Goal: Transaction & Acquisition: Subscribe to service/newsletter

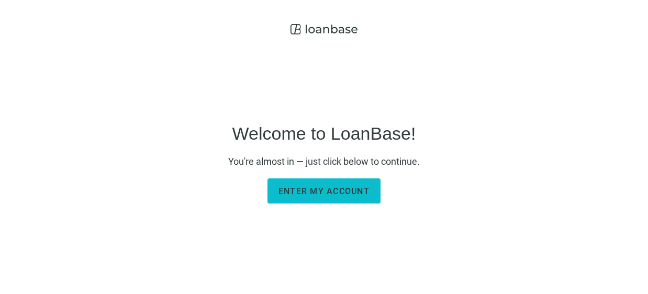
click at [306, 187] on span "Enter my account" at bounding box center [324, 191] width 91 height 10
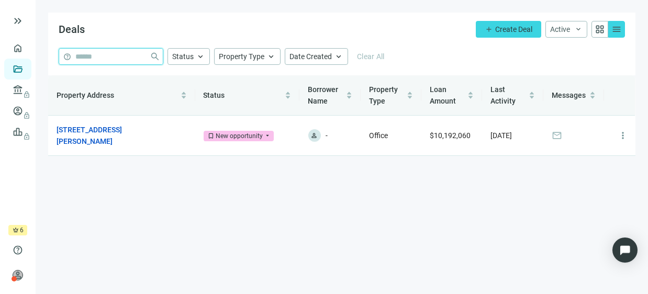
click at [101, 59] on input "search" at bounding box center [110, 57] width 70 height 16
click at [206, 190] on main "Deals add Create Deal Active keyboard_arrow_down grid_view menu help close Stat…" at bounding box center [342, 147] width 612 height 294
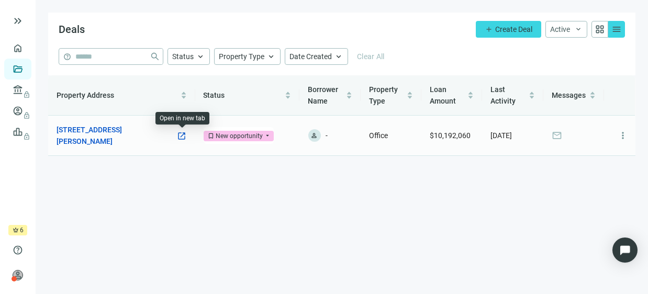
click at [185, 137] on span "open_in_new" at bounding box center [181, 135] width 9 height 9
click at [622, 138] on span "more_vert" at bounding box center [623, 135] width 10 height 10
click at [136, 131] on link "[STREET_ADDRESS][PERSON_NAME]" at bounding box center [117, 135] width 120 height 23
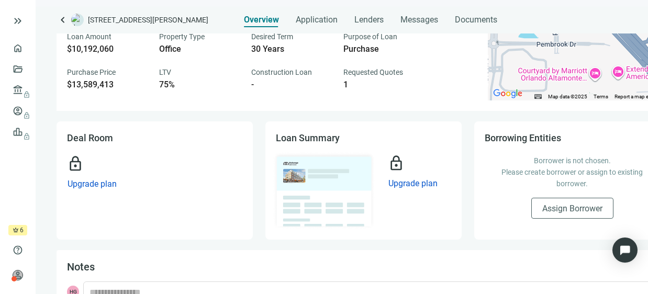
scroll to position [24, 0]
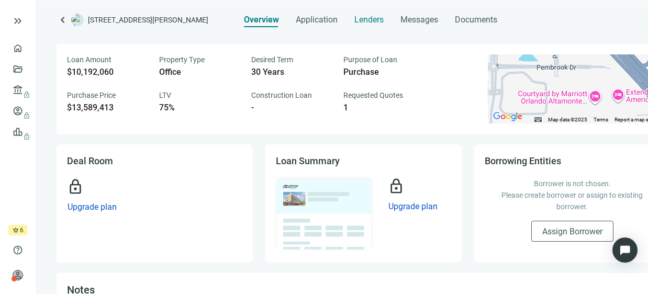
click at [363, 23] on span "Lenders" at bounding box center [368, 20] width 29 height 10
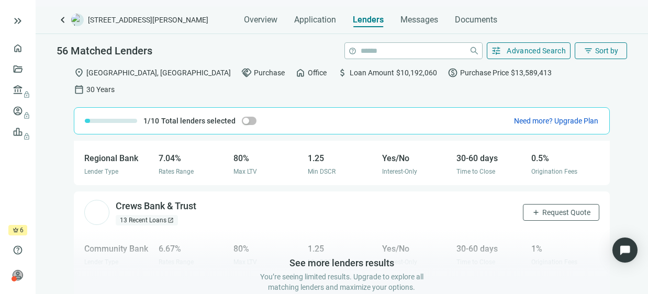
scroll to position [1221, 0]
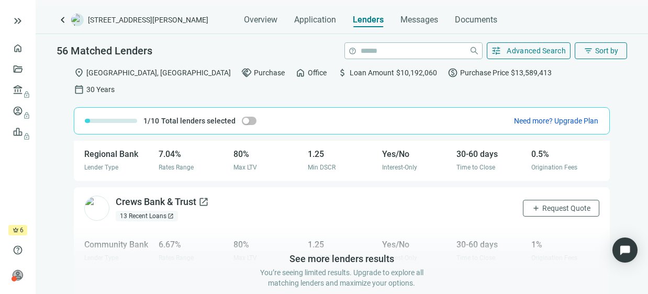
click at [161, 196] on div "Crews Bank & Trust open_in_new" at bounding box center [162, 202] width 93 height 13
click at [18, 20] on span "keyboard_double_arrow_right" at bounding box center [18, 21] width 13 height 13
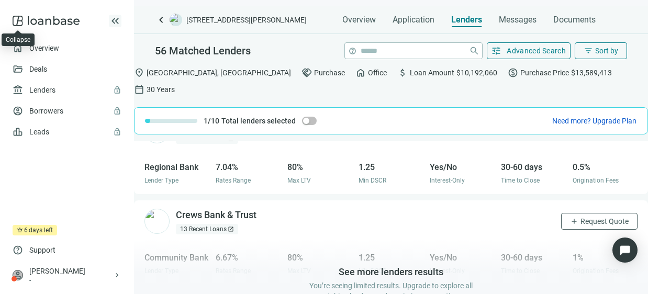
scroll to position [1261, 0]
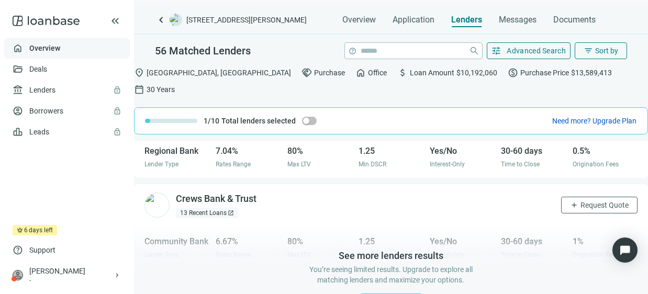
click at [37, 44] on link "Overview" at bounding box center [44, 48] width 31 height 8
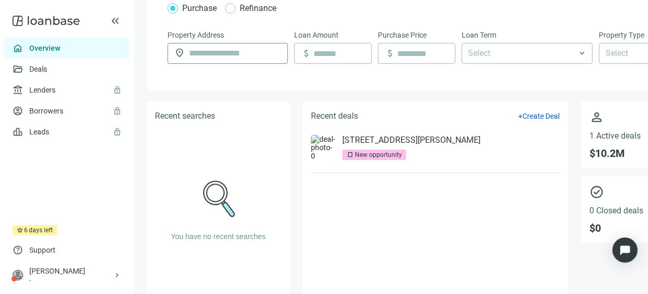
scroll to position [115, 0]
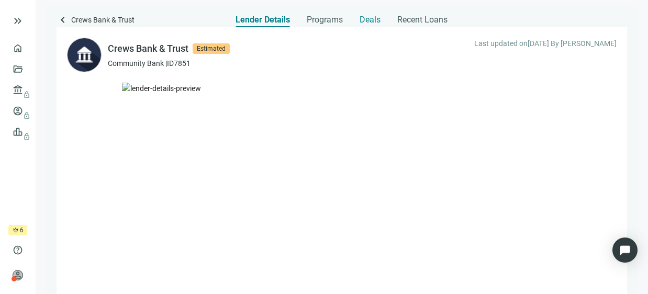
click at [371, 20] on span "Deals" at bounding box center [370, 20] width 21 height 10
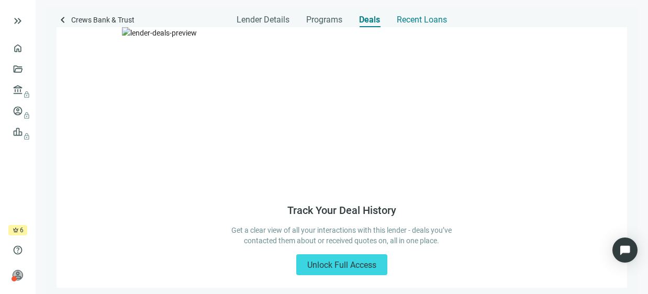
click at [414, 19] on span "Recent Loans" at bounding box center [422, 20] width 50 height 10
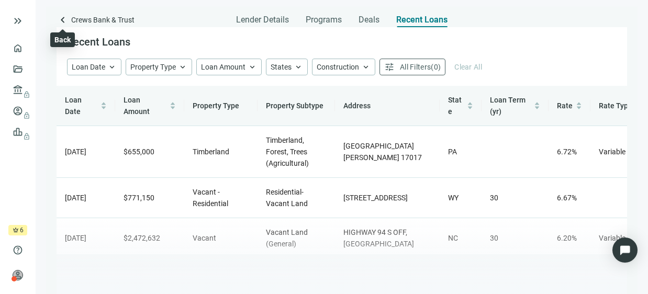
click at [60, 15] on span "keyboard_arrow_left" at bounding box center [63, 20] width 13 height 13
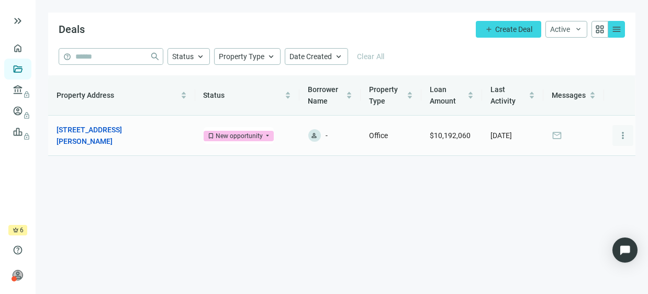
click at [619, 137] on span "more_vert" at bounding box center [623, 135] width 10 height 10
click at [134, 129] on link "[STREET_ADDRESS][PERSON_NAME]" at bounding box center [117, 135] width 120 height 23
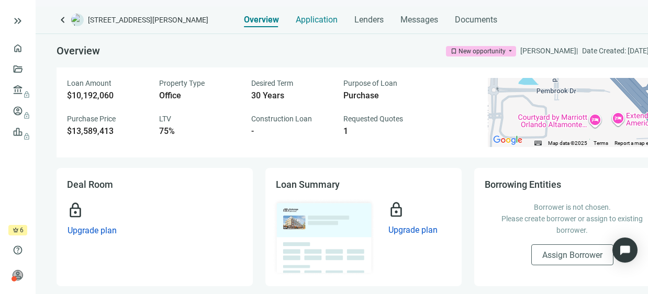
click at [323, 23] on span "Application" at bounding box center [317, 20] width 42 height 10
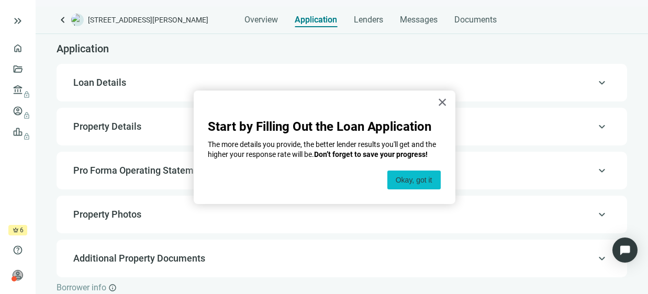
click at [420, 183] on button "Okay, got it" at bounding box center [413, 180] width 53 height 19
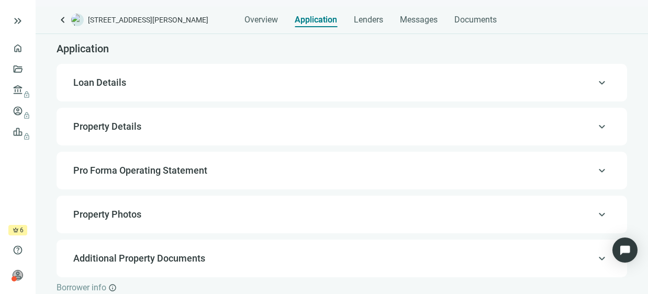
click at [432, 93] on div "keyboard_arrow_up Loan Details" at bounding box center [342, 82] width 550 height 25
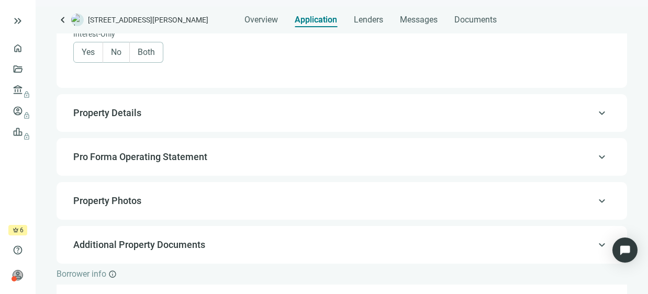
scroll to position [611, 0]
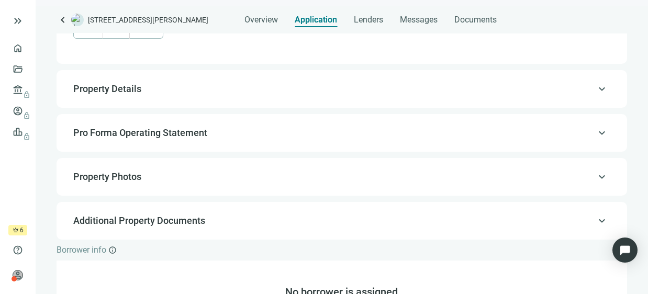
click at [251, 85] on span "Property Details" at bounding box center [340, 89] width 535 height 13
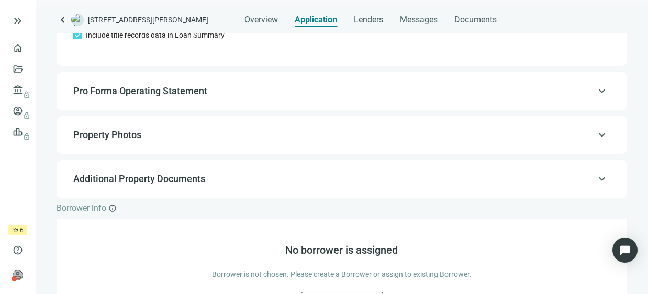
scroll to position [886, 0]
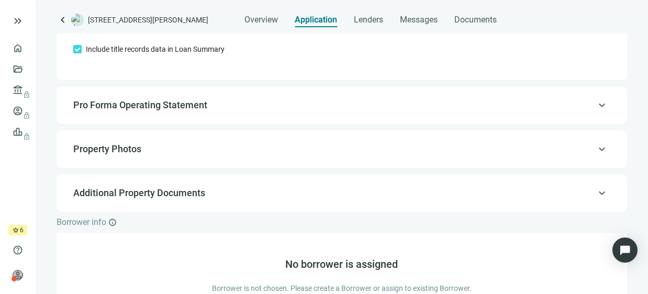
click at [259, 104] on span "Pro Forma Operating Statement" at bounding box center [340, 105] width 535 height 13
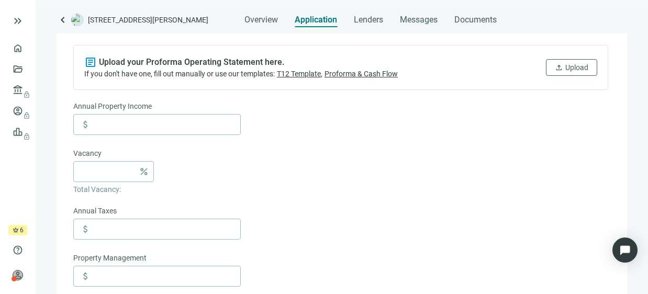
scroll to position [118, 0]
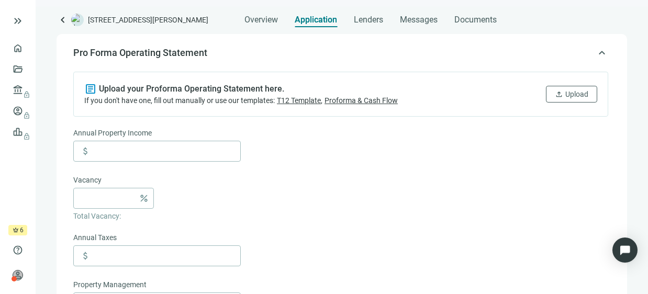
click at [353, 96] on span "Proforma & Cash Flow" at bounding box center [361, 100] width 73 height 8
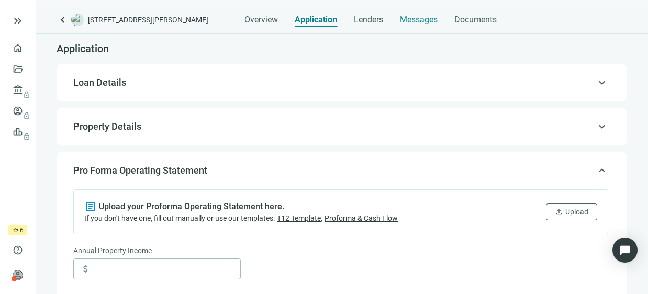
click at [411, 24] on span "Messages" at bounding box center [419, 20] width 38 height 10
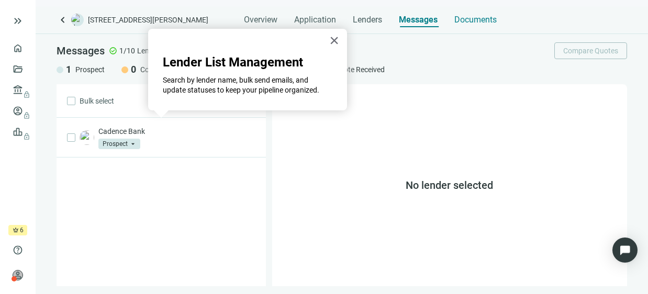
click at [464, 19] on span "Documents" at bounding box center [476, 20] width 42 height 10
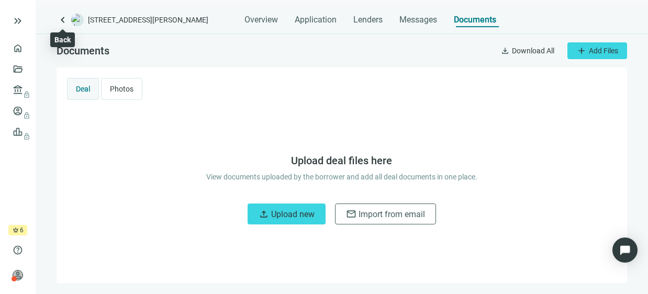
click at [63, 21] on span "keyboard_arrow_left" at bounding box center [63, 20] width 13 height 13
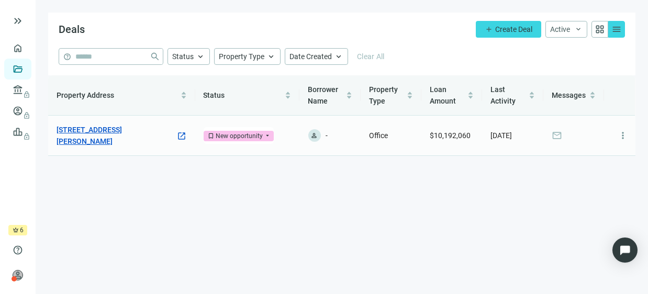
click at [138, 129] on link "[STREET_ADDRESS][PERSON_NAME]" at bounding box center [117, 135] width 120 height 23
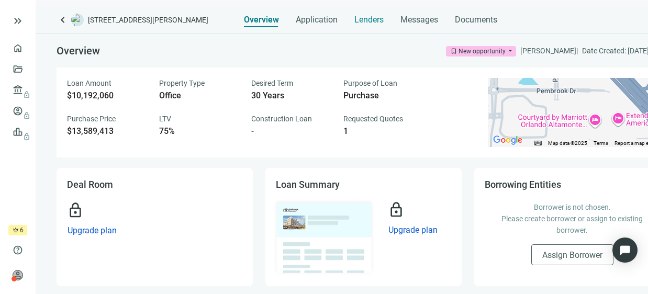
click at [358, 18] on span "Lenders" at bounding box center [368, 20] width 29 height 10
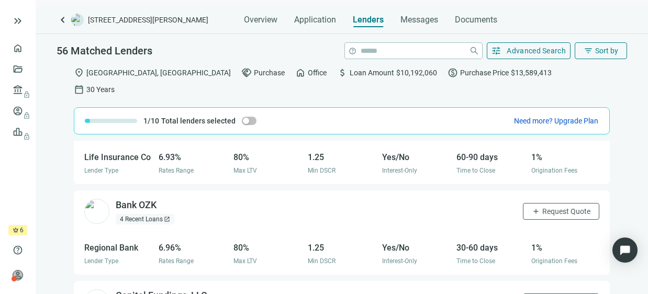
scroll to position [872, 0]
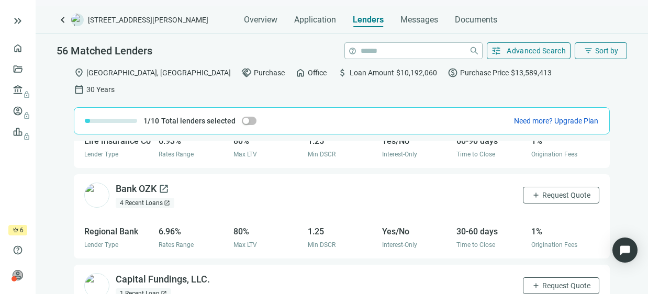
click at [141, 183] on div "Bank OZK open_in_new" at bounding box center [142, 189] width 53 height 13
click at [62, 20] on span "keyboard_arrow_left" at bounding box center [63, 20] width 13 height 13
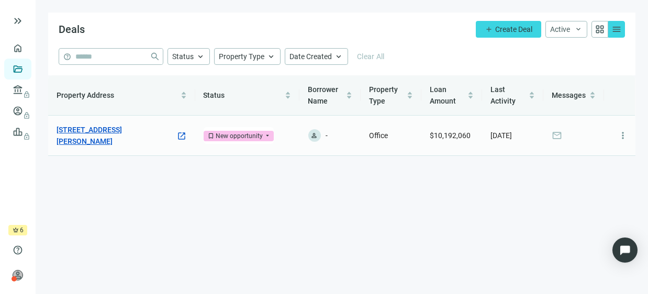
click at [149, 129] on link "[STREET_ADDRESS][PERSON_NAME]" at bounding box center [117, 135] width 120 height 23
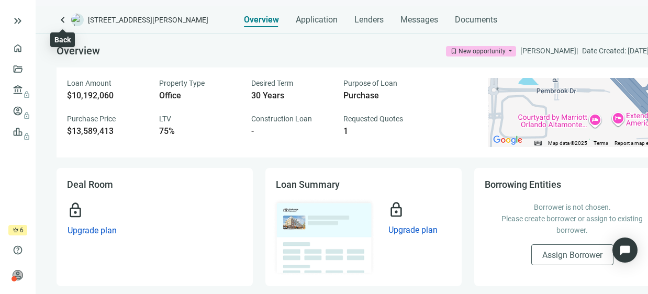
click at [64, 24] on span "keyboard_arrow_left" at bounding box center [63, 20] width 13 height 13
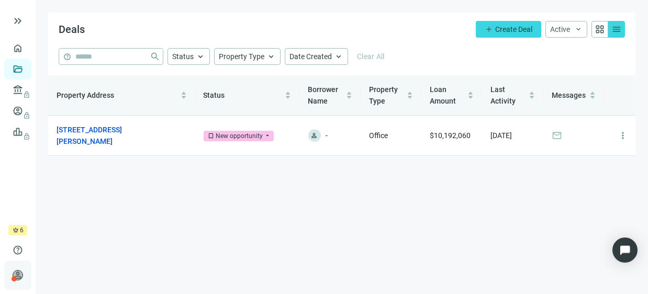
click at [17, 273] on span "person" at bounding box center [18, 275] width 10 height 10
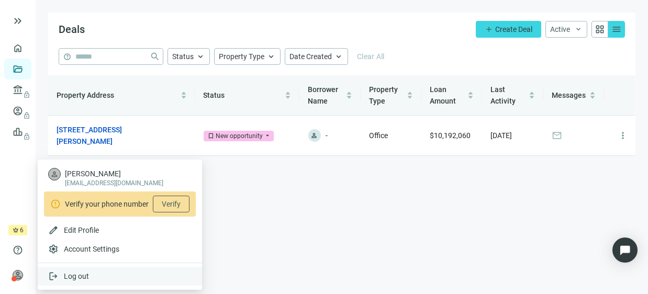
click at [74, 276] on span "Log out" at bounding box center [76, 276] width 25 height 8
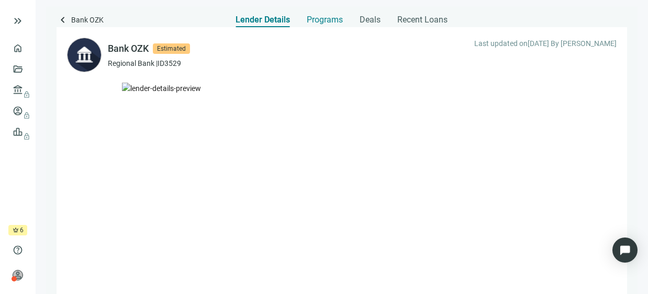
click at [313, 24] on span "Programs" at bounding box center [325, 20] width 36 height 10
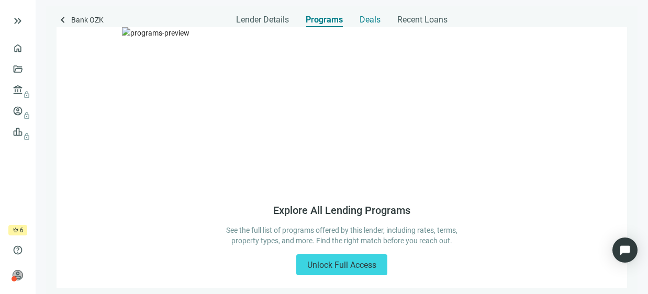
click at [366, 24] on span "Deals" at bounding box center [370, 20] width 21 height 10
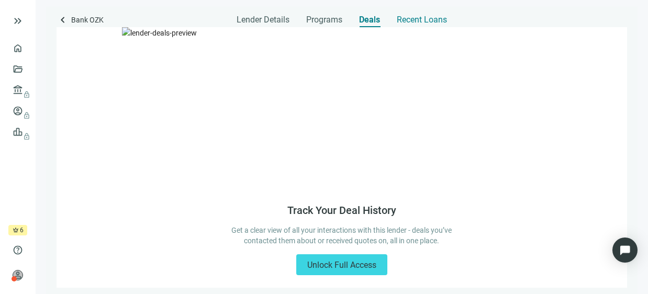
click at [404, 21] on span "Recent Loans" at bounding box center [422, 20] width 50 height 10
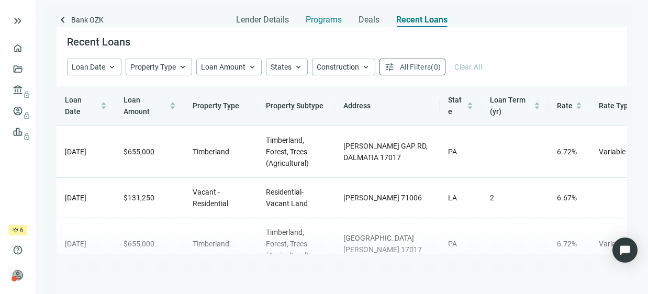
click at [334, 18] on span "Programs" at bounding box center [324, 20] width 36 height 10
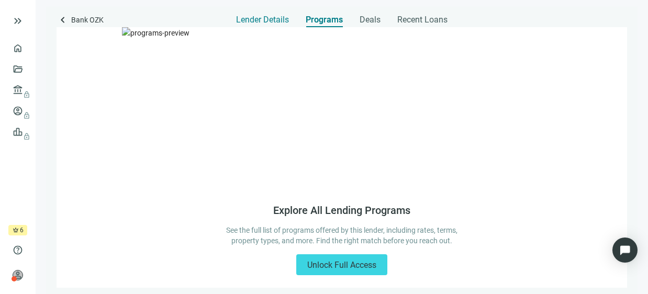
click at [262, 23] on span "Lender Details" at bounding box center [262, 20] width 53 height 10
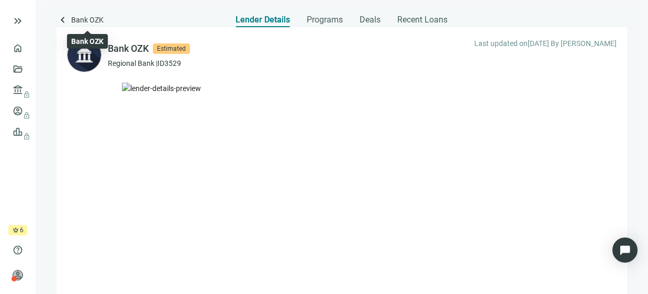
click at [80, 19] on span "Bank OZK" at bounding box center [87, 21] width 32 height 14
click at [62, 21] on span "keyboard_arrow_left" at bounding box center [63, 20] width 13 height 13
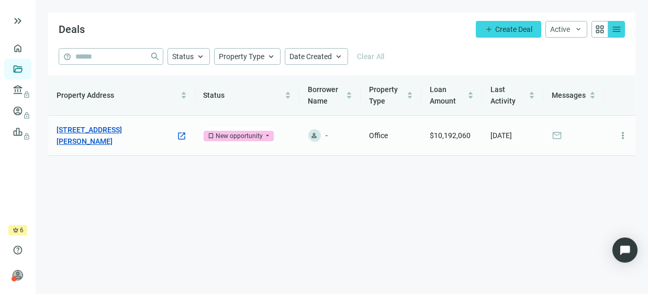
click at [137, 131] on link "[STREET_ADDRESS][PERSON_NAME]" at bounding box center [117, 135] width 120 height 23
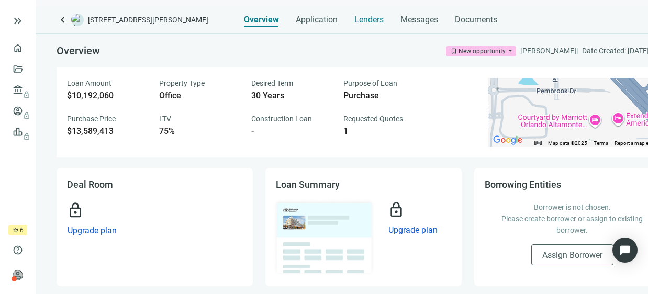
click at [362, 23] on span "Lenders" at bounding box center [368, 20] width 29 height 10
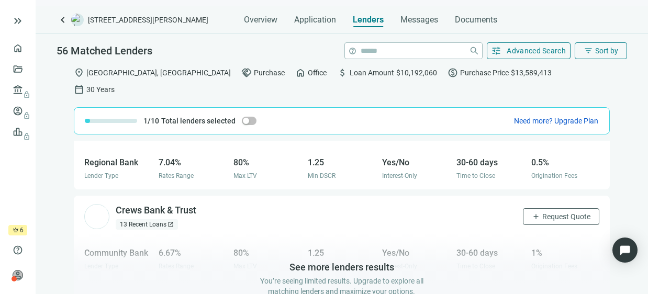
scroll to position [1221, 0]
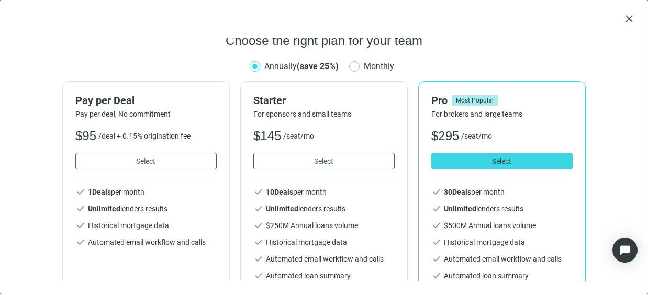
scroll to position [0, 0]
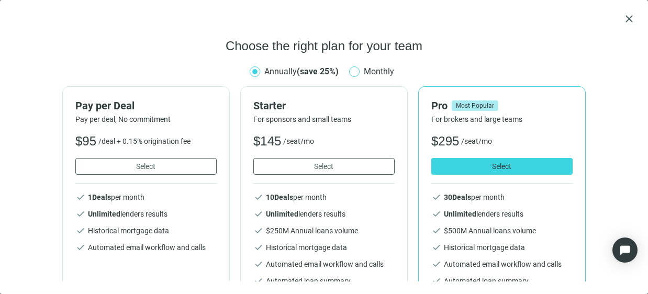
click at [360, 72] on span "Monthly" at bounding box center [379, 71] width 39 height 13
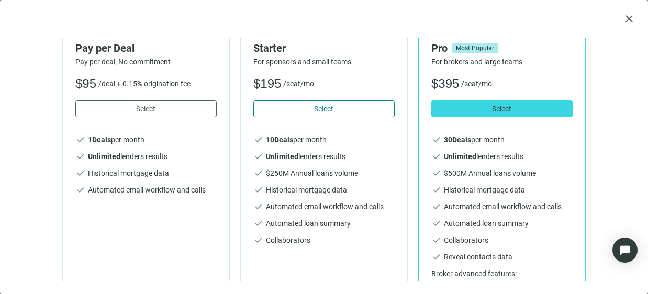
click at [281, 101] on button "Select" at bounding box center [323, 109] width 141 height 17
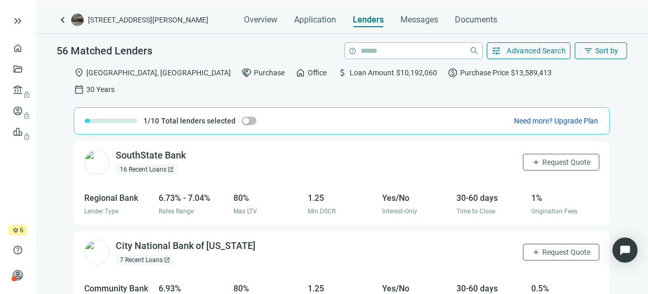
click at [65, 162] on div "SouthState Bank open_in_new 16 Recent Loans open_in_new add Request Quote Regio…" at bounding box center [342, 226] width 612 height 170
click at [60, 22] on span "keyboard_arrow_left" at bounding box center [63, 20] width 13 height 13
